Goal: Task Accomplishment & Management: Manage account settings

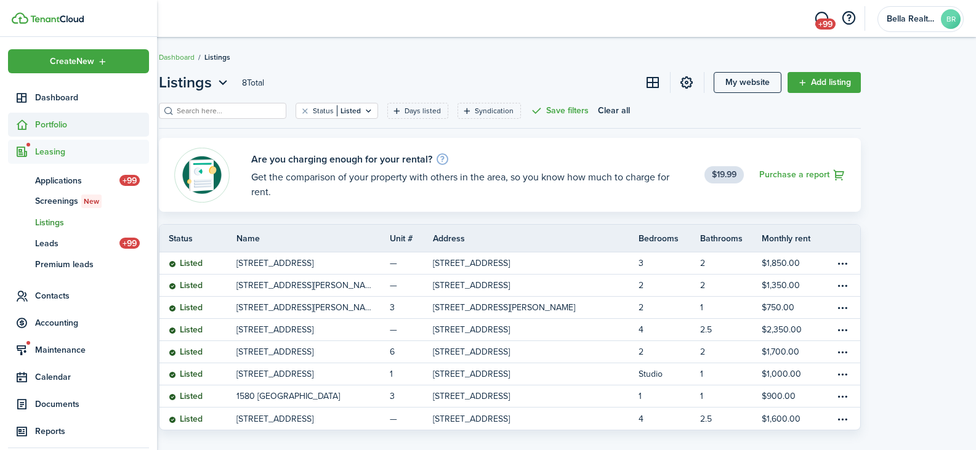
click at [51, 124] on span "Portfolio" at bounding box center [92, 124] width 114 height 13
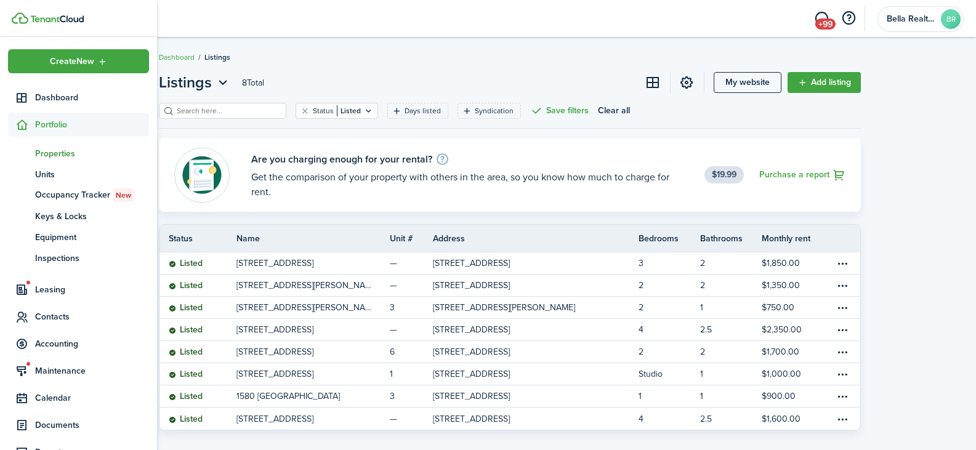
click at [51, 157] on span "Properties" at bounding box center [92, 153] width 114 height 13
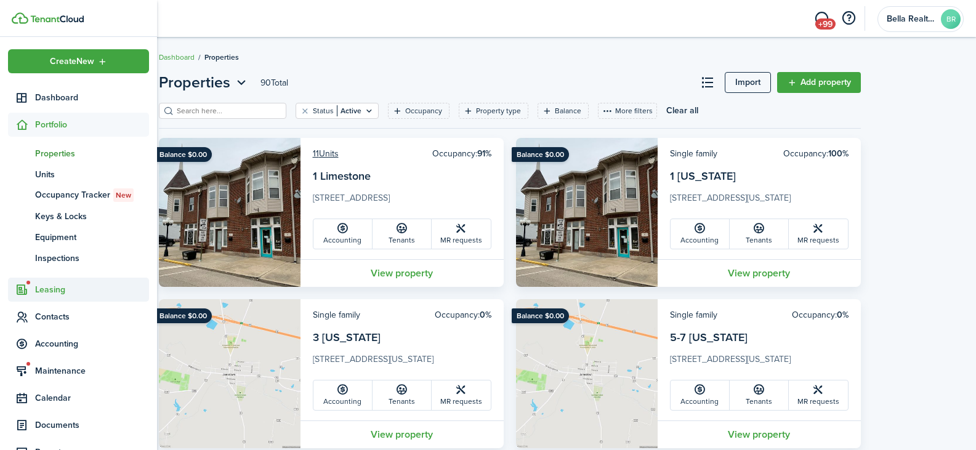
click at [47, 291] on span "Leasing" at bounding box center [92, 289] width 114 height 13
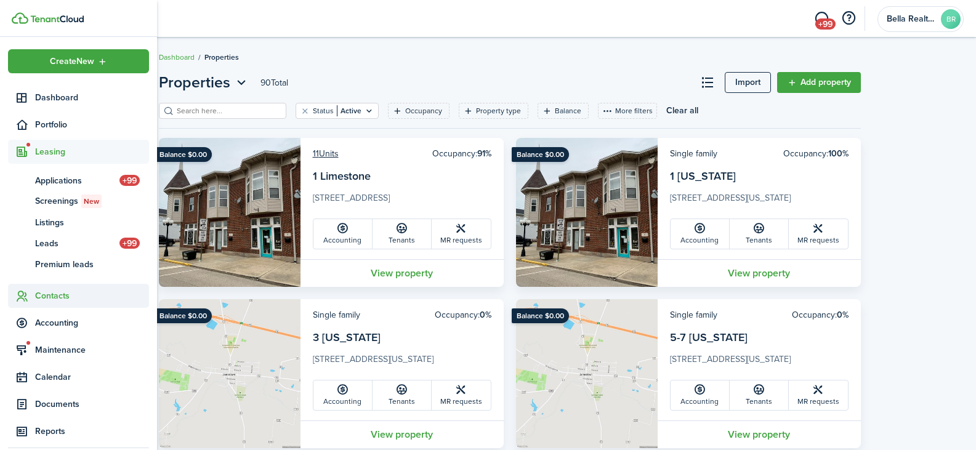
click at [51, 297] on span "Contacts" at bounding box center [92, 295] width 114 height 13
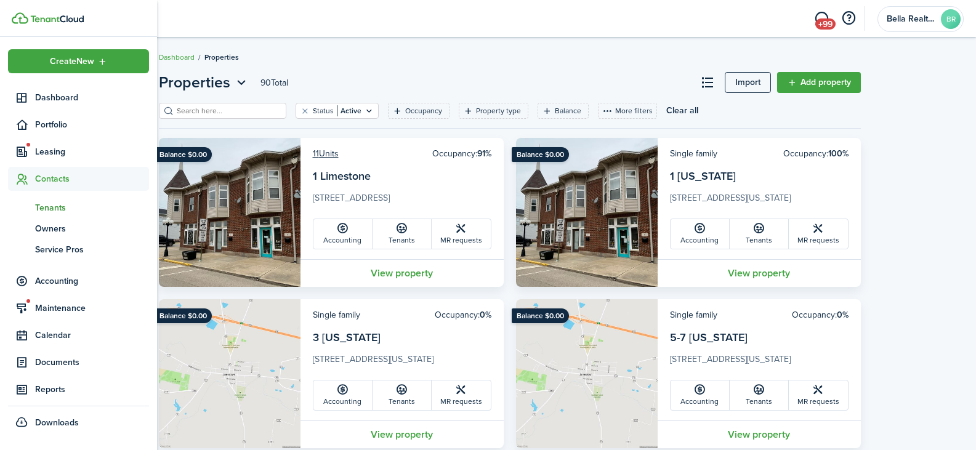
click at [45, 209] on span "Tenants" at bounding box center [92, 207] width 114 height 13
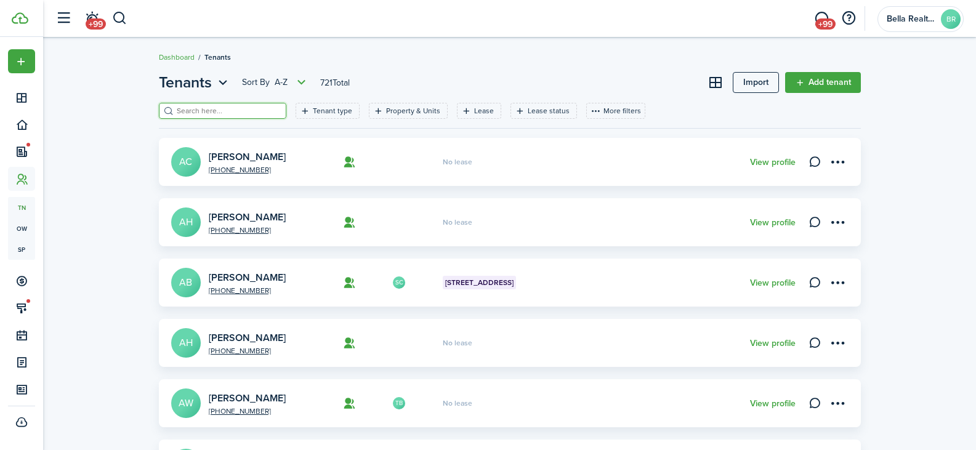
click at [230, 112] on input "search" at bounding box center [228, 111] width 108 height 12
type input "ent"
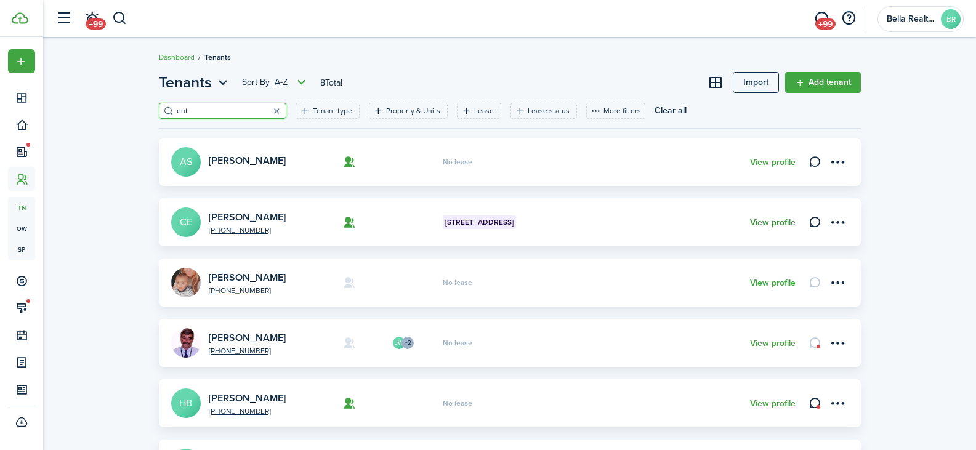
click at [774, 223] on link "View profile" at bounding box center [773, 223] width 46 height 10
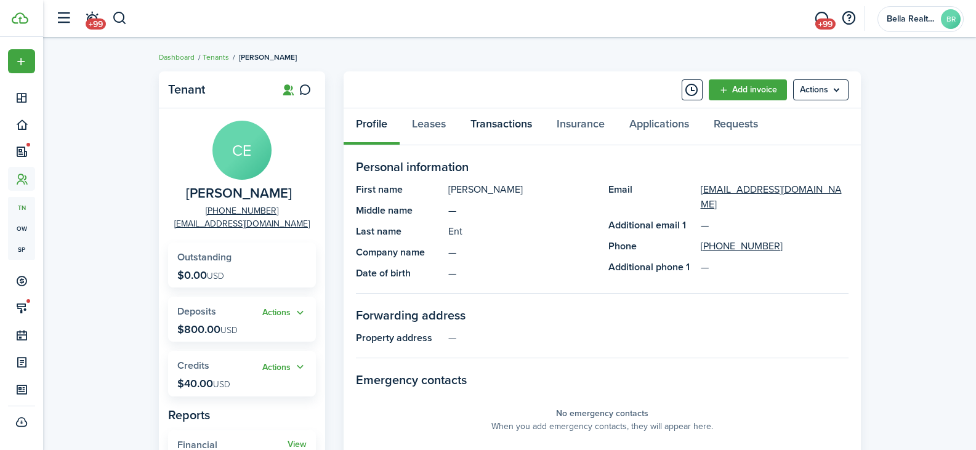
click at [506, 121] on link "Transactions" at bounding box center [501, 126] width 86 height 37
